Goal: Information Seeking & Learning: Learn about a topic

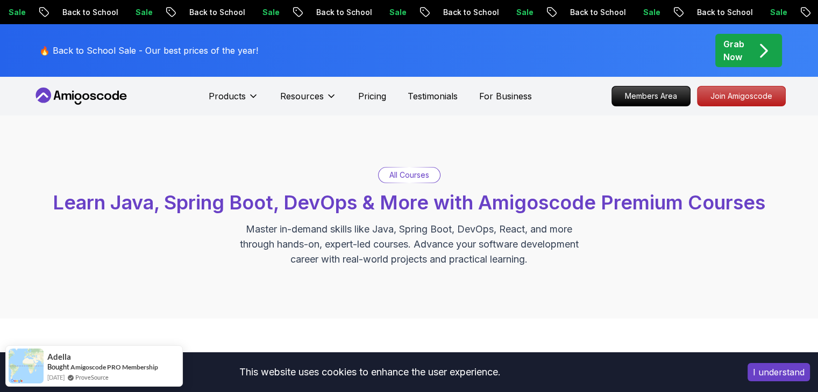
click at [412, 176] on p "All Courses" at bounding box center [409, 175] width 40 height 11
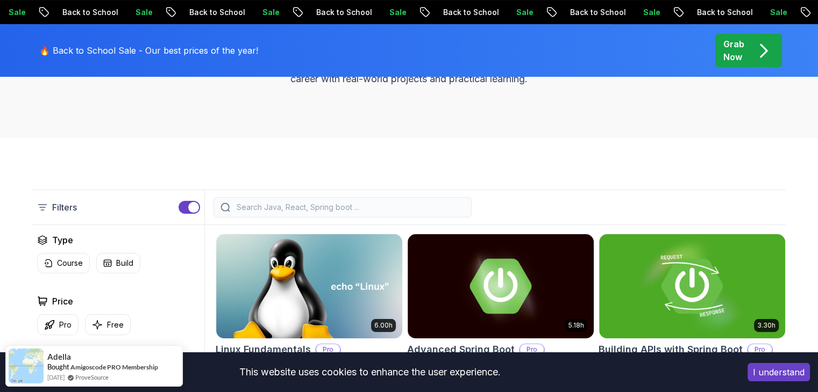
scroll to position [181, 0]
click at [322, 198] on div at bounding box center [342, 207] width 258 height 20
click at [306, 209] on input "search" at bounding box center [349, 207] width 230 height 11
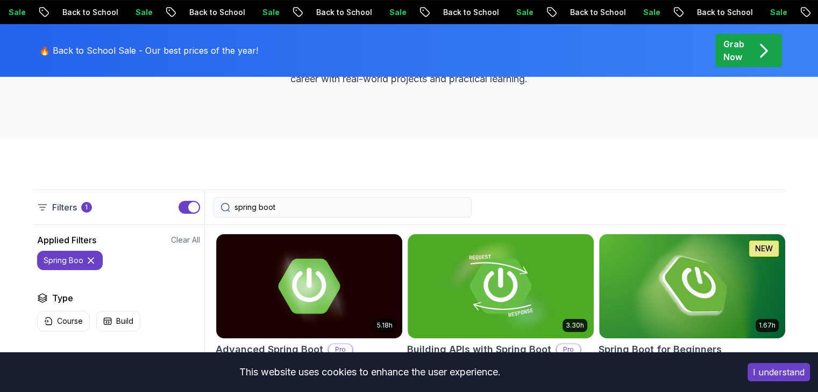
type input "spring boot"
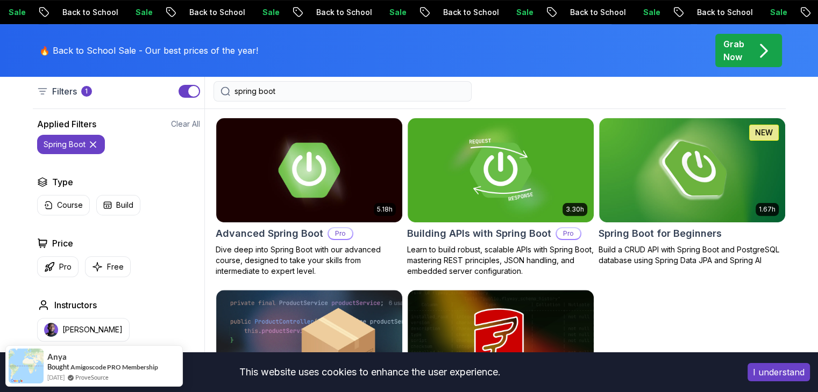
scroll to position [298, 0]
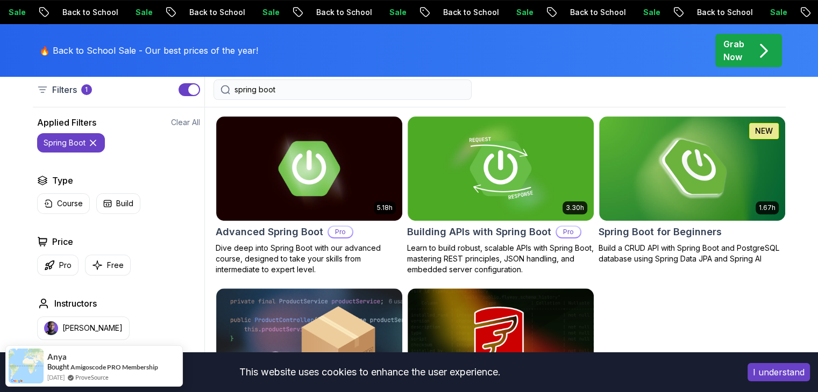
click at [397, 188] on img at bounding box center [309, 169] width 186 height 104
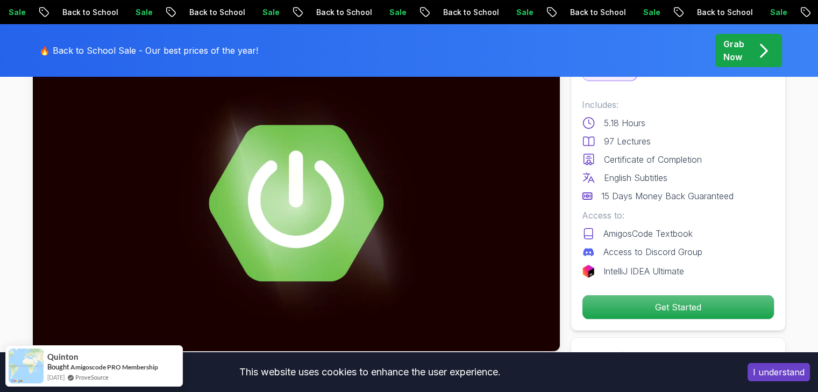
scroll to position [103, 0]
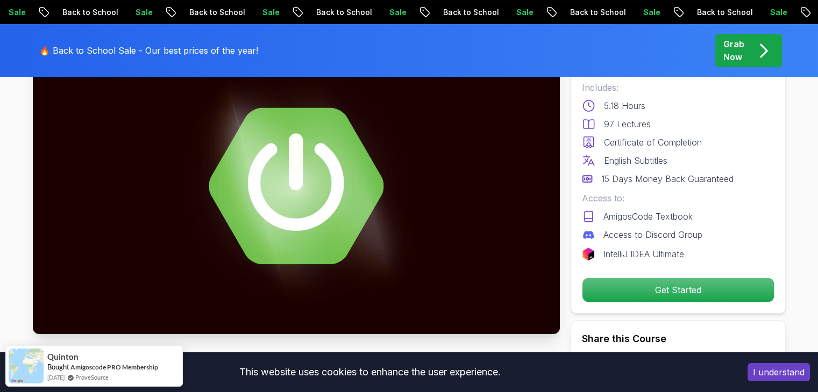
click at [767, 48] on icon "pre-order" at bounding box center [763, 50] width 21 height 21
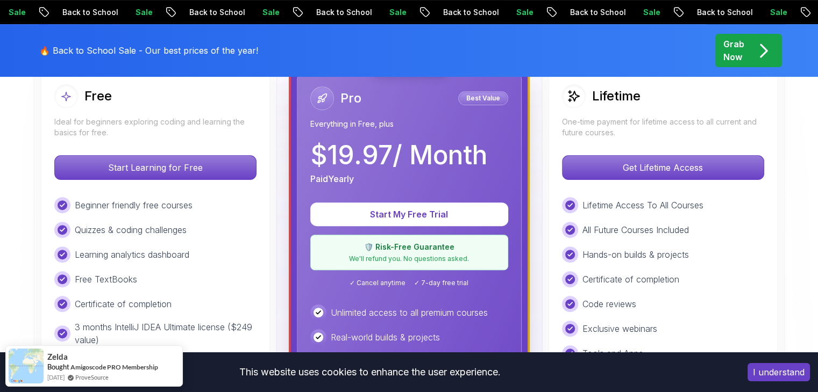
scroll to position [329, 0]
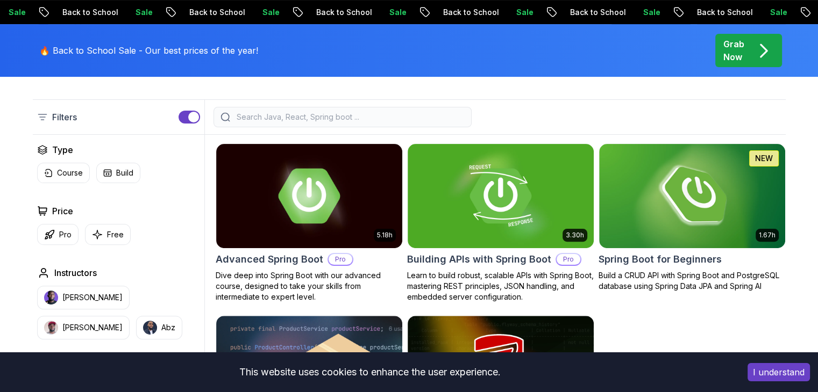
scroll to position [298, 0]
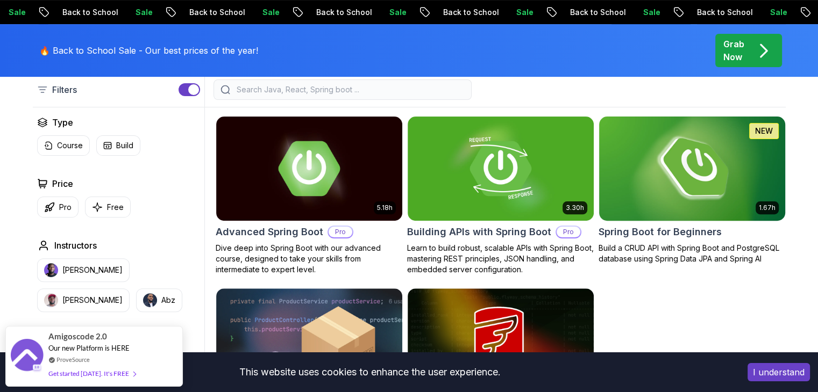
click at [673, 199] on img at bounding box center [691, 168] width 195 height 109
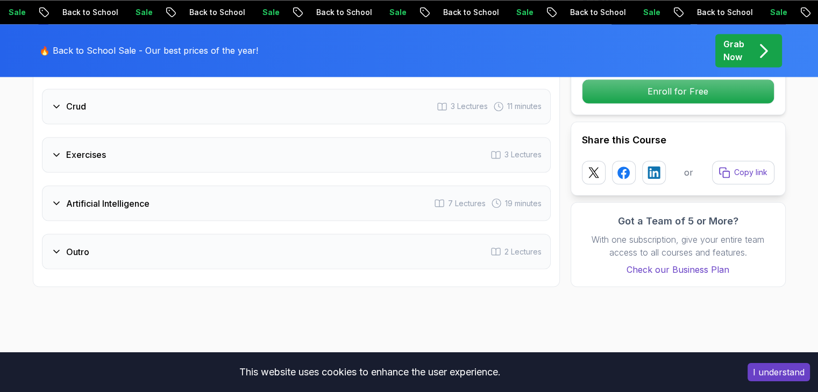
scroll to position [1848, 0]
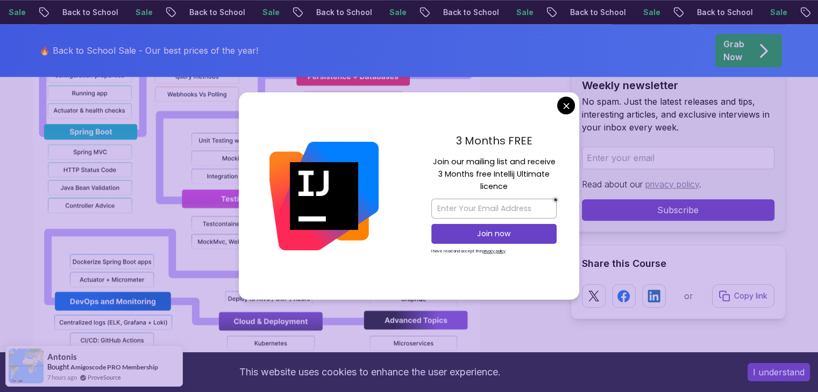
scroll to position [1168, 0]
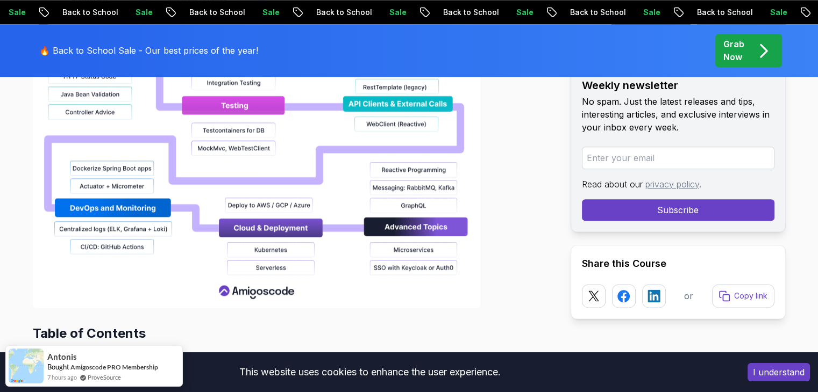
scroll to position [1262, 0]
